Goal: Communication & Community: Answer question/provide support

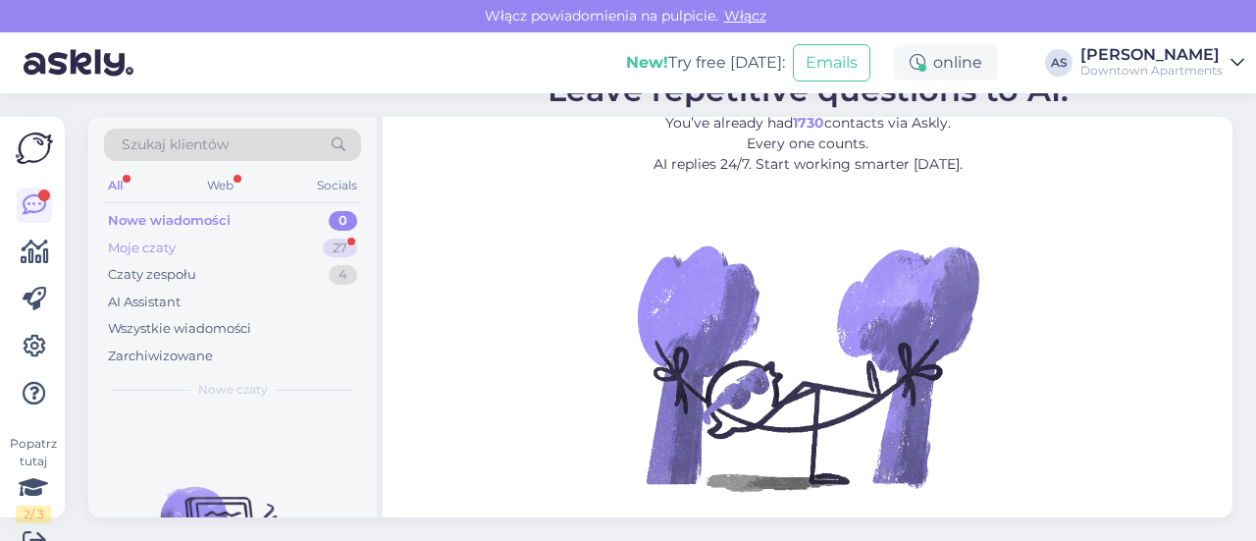
click at [243, 245] on div "Moje czaty 27" at bounding box center [232, 248] width 257 height 27
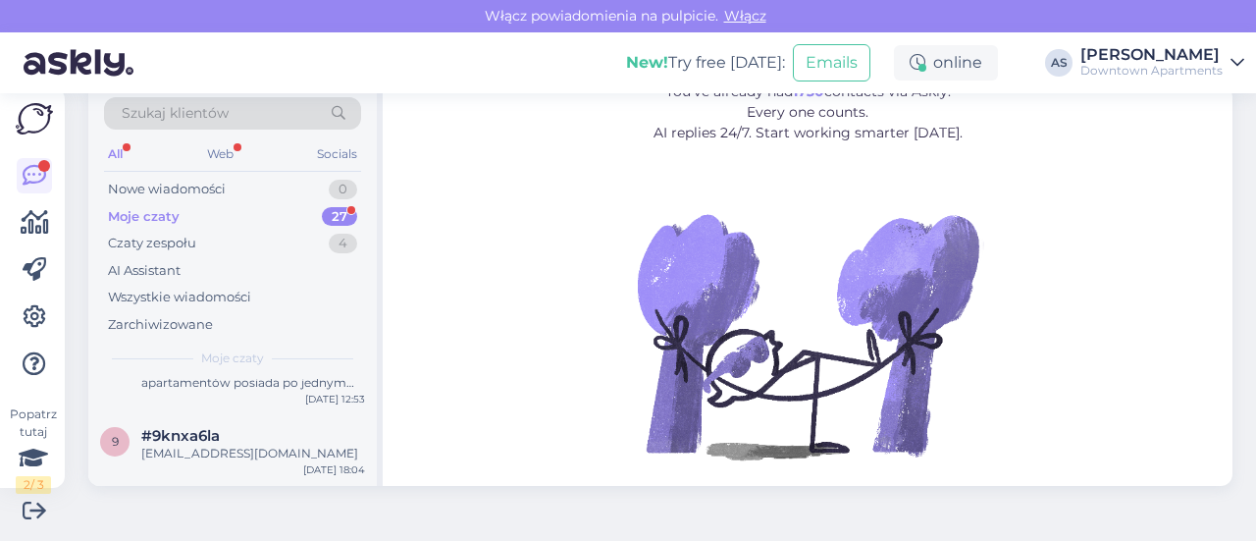
scroll to position [1094, 0]
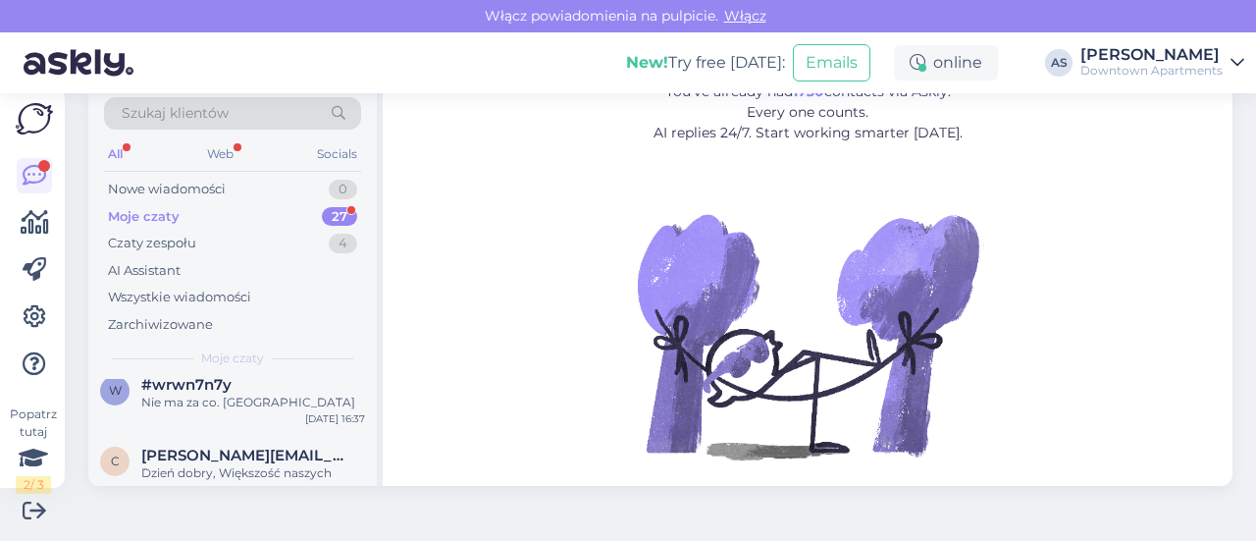
click at [273, 419] on div "w #wrwn7n7y Nie ma za co. Pozdrawiam [DATE] 16:37" at bounding box center [232, 397] width 289 height 71
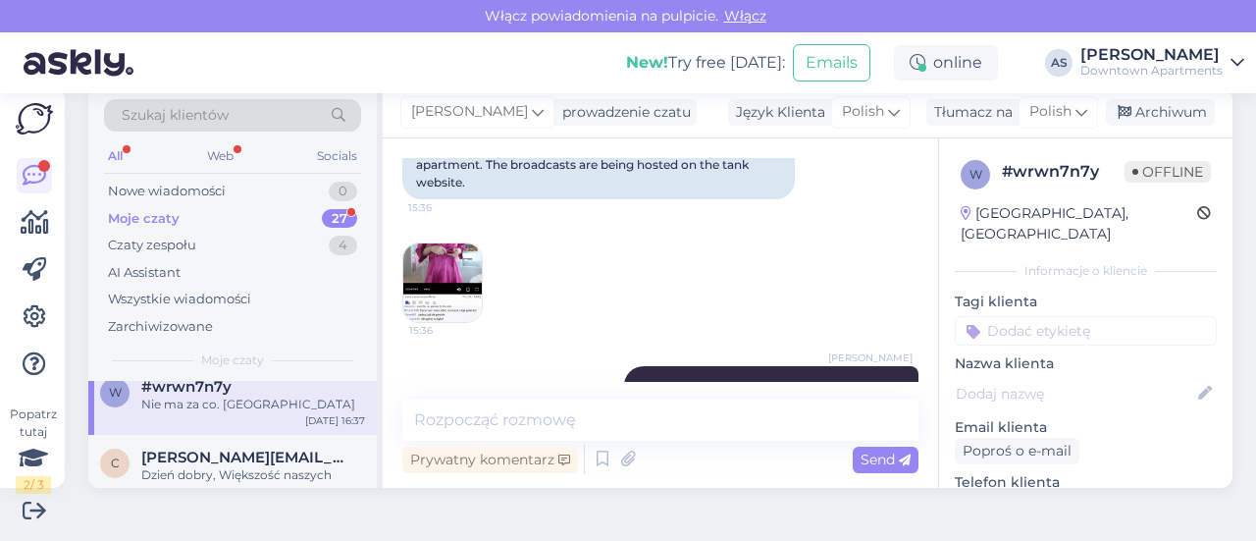
scroll to position [208, 0]
click at [468, 286] on img at bounding box center [442, 282] width 79 height 79
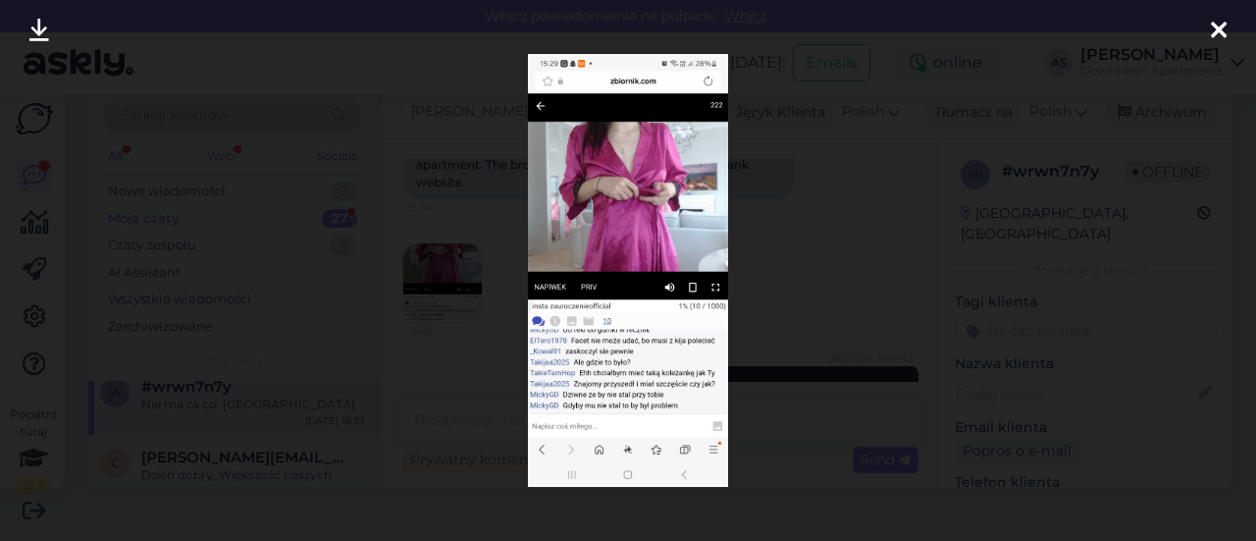
click at [1217, 26] on icon at bounding box center [1219, 32] width 16 height 26
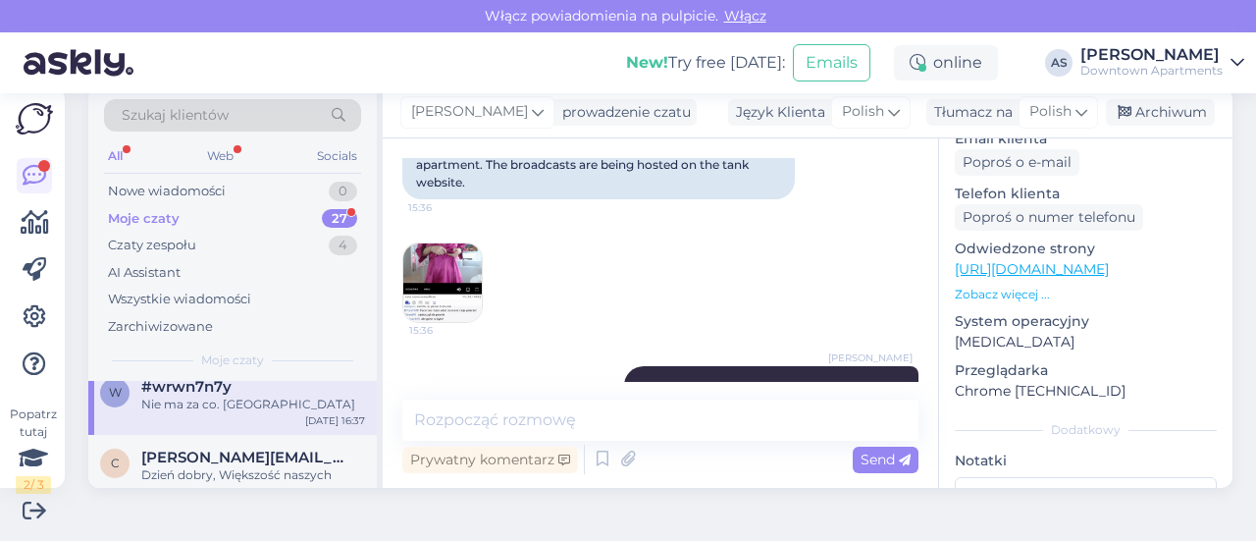
scroll to position [290, 0]
click at [998, 284] on p "Zobacz więcej ..." at bounding box center [1086, 293] width 262 height 18
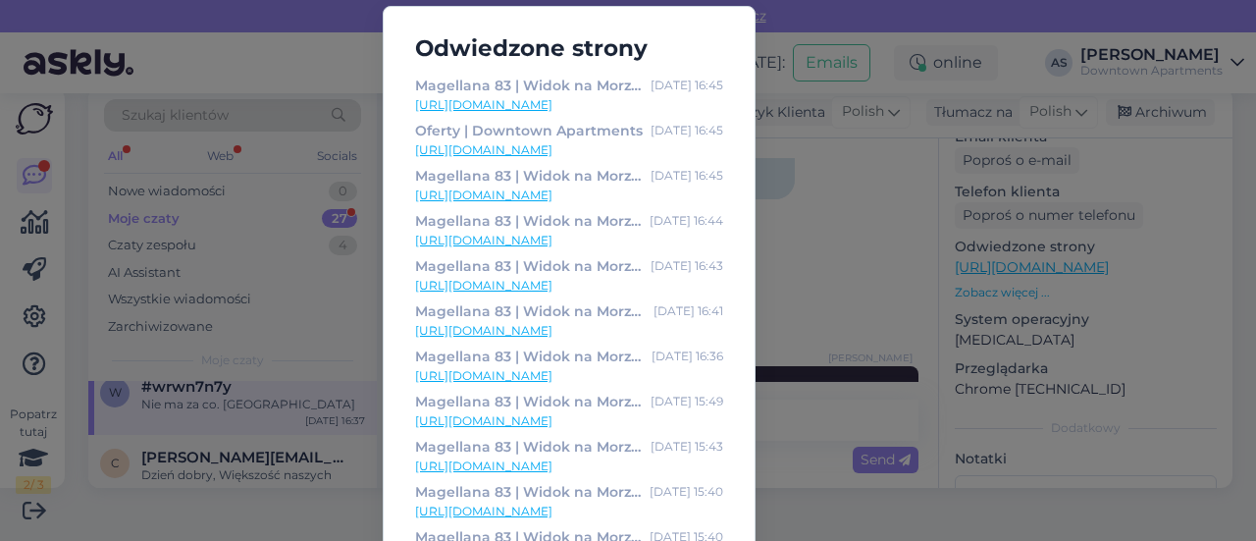
scroll to position [0, 0]
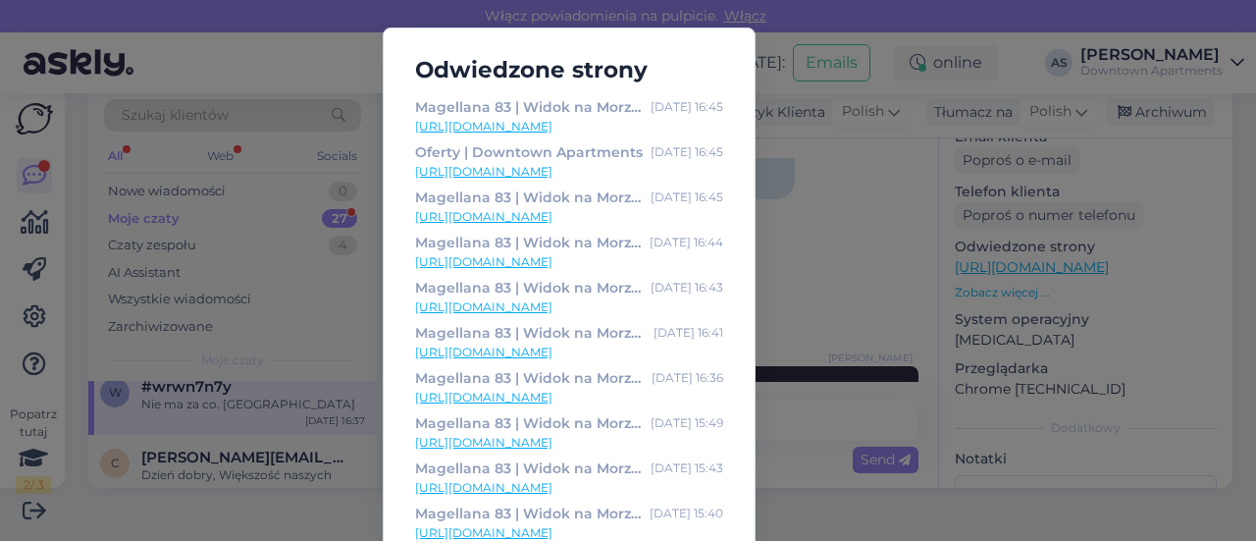
click at [812, 236] on div "Odwiedzone strony Magellana 83 | Widok na Morze | Downtown Apartments [DATE] 16…" at bounding box center [628, 270] width 1256 height 541
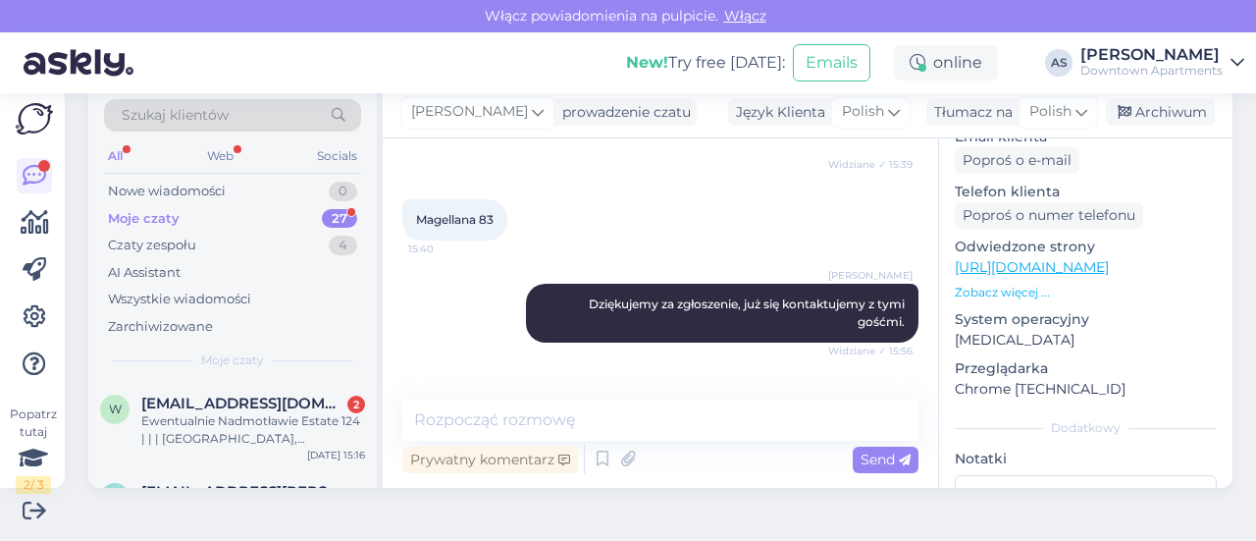
scroll to position [542, 0]
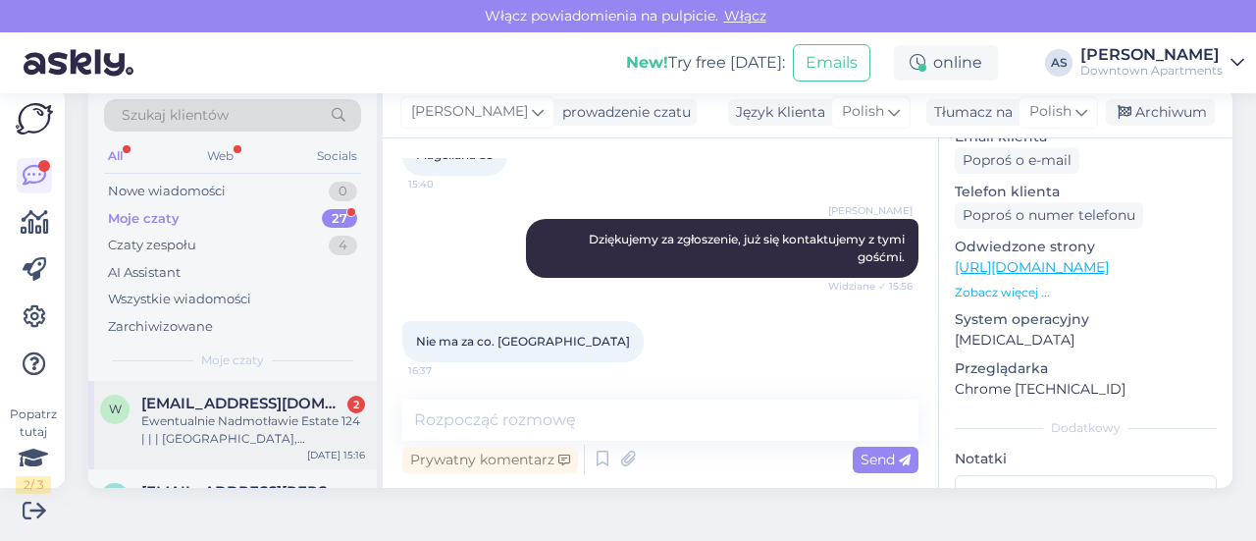
click at [273, 409] on span "[EMAIL_ADDRESS][DOMAIN_NAME]" at bounding box center [243, 404] width 204 height 18
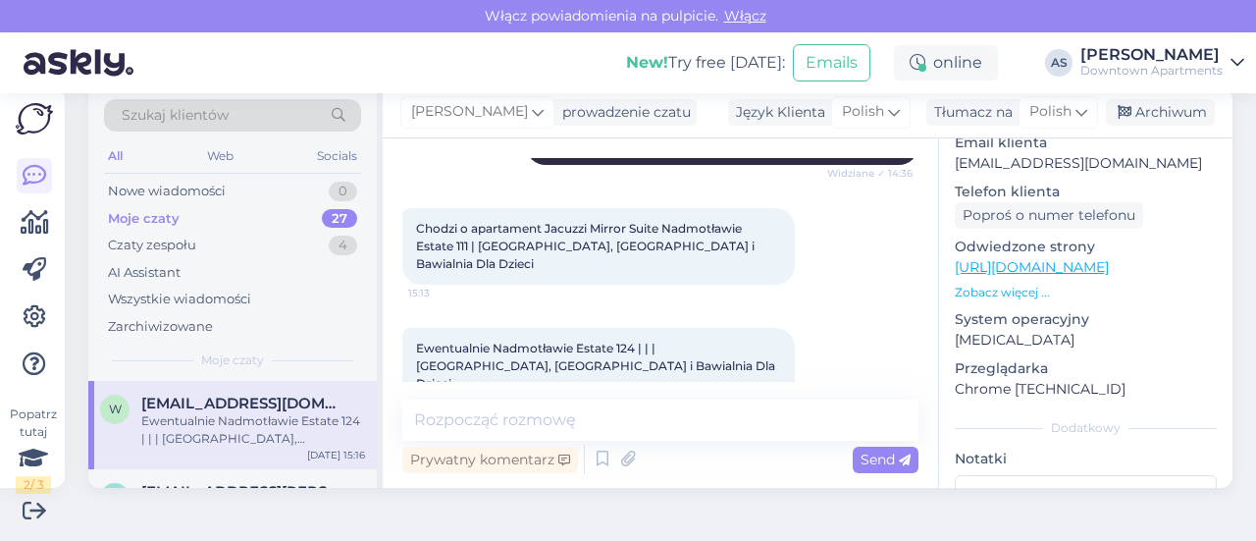
scroll to position [537, 0]
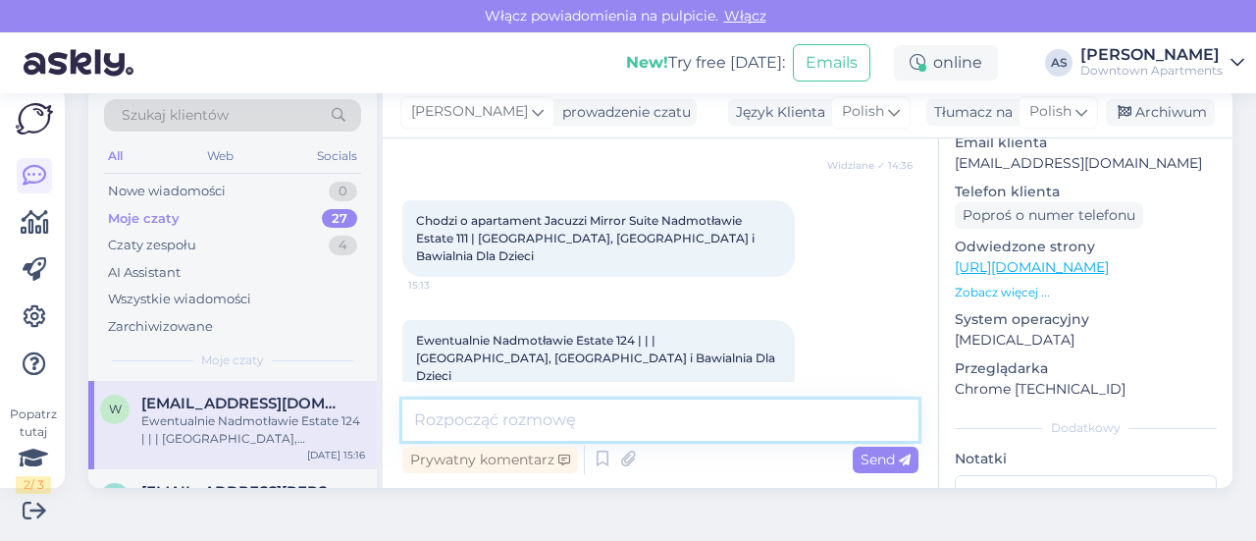
click at [542, 427] on textarea at bounding box center [660, 419] width 516 height 41
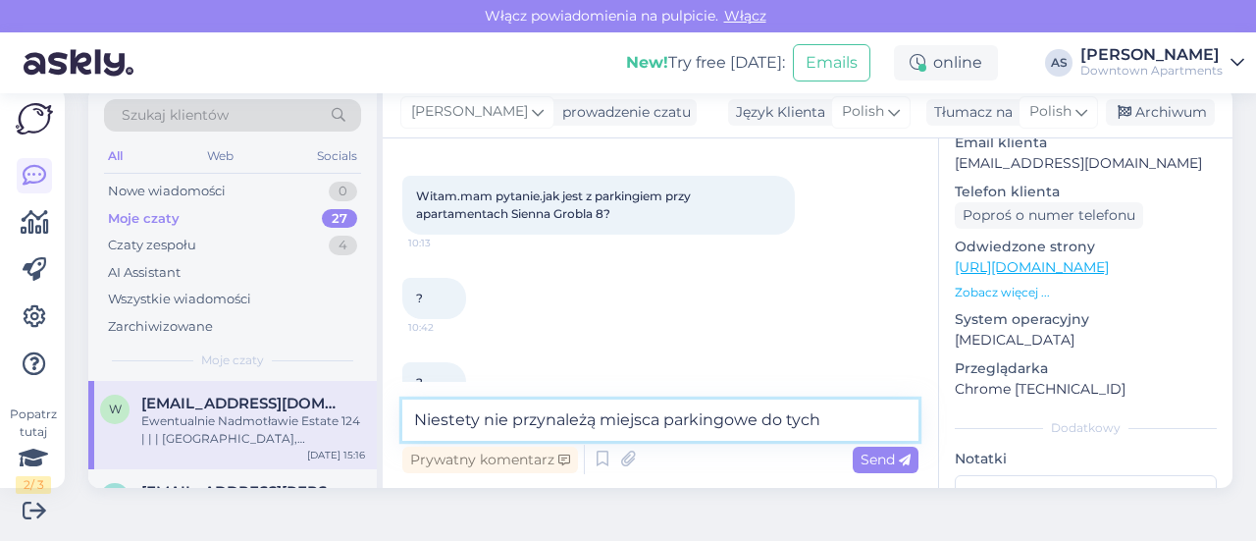
scroll to position [85, 0]
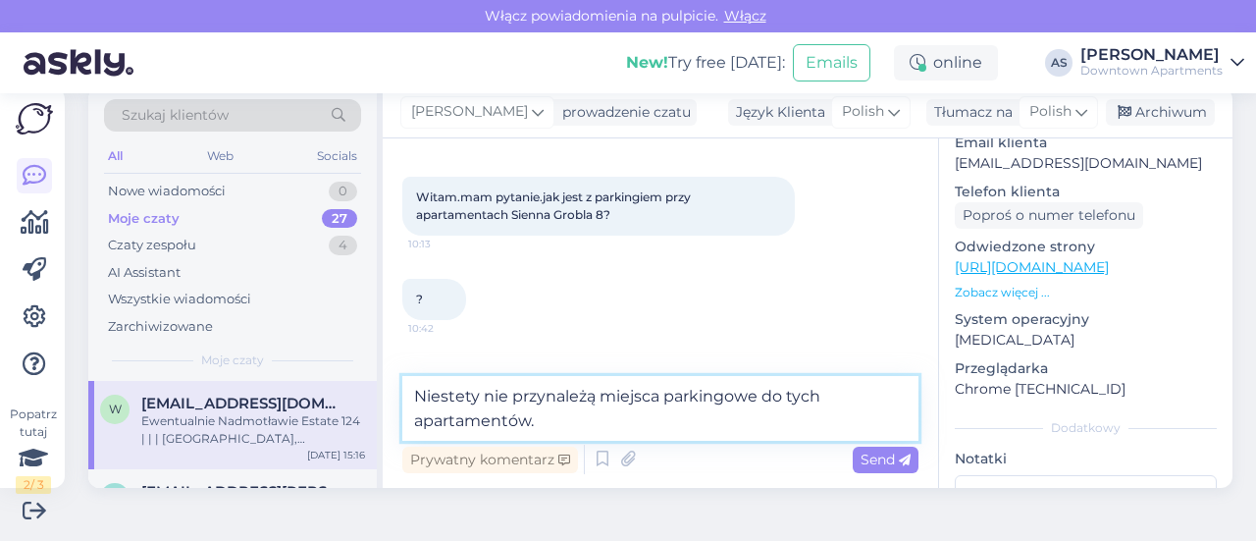
click at [479, 403] on textarea "Niestety nie przynależą miejsca parkingowe do tych apartamentów." at bounding box center [660, 408] width 516 height 65
type textarea "Niestety, nie przynależą miejsca parkingowe do tych apartamentów."
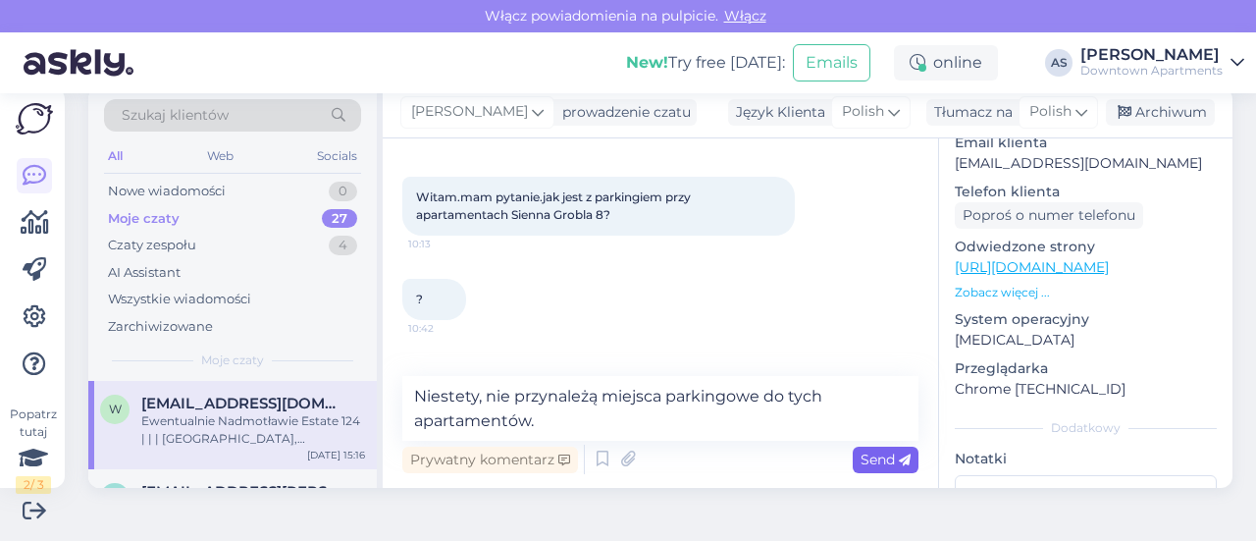
click at [871, 451] on span "Send" at bounding box center [886, 459] width 50 height 18
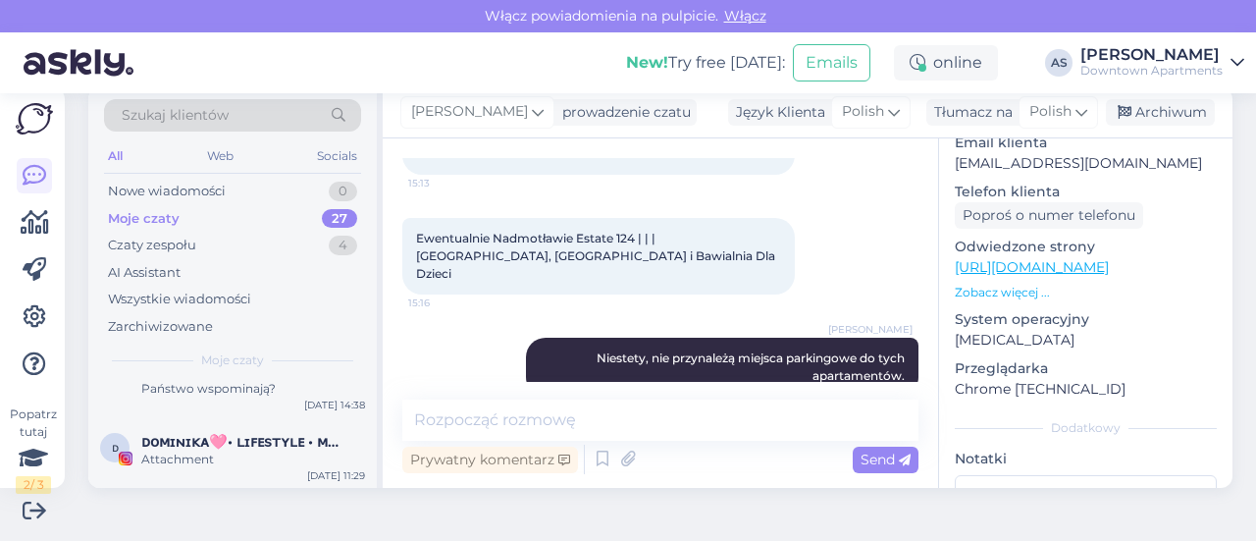
scroll to position [0, 0]
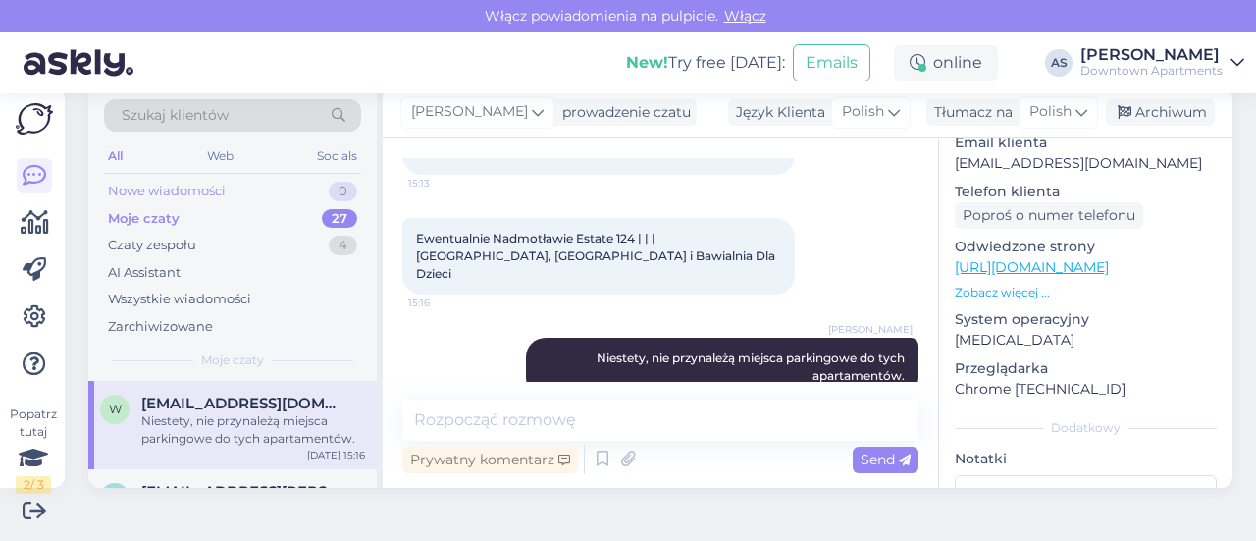
click at [196, 183] on div "Nowe wiadomości" at bounding box center [167, 192] width 118 height 20
